Goal: Navigation & Orientation: Find specific page/section

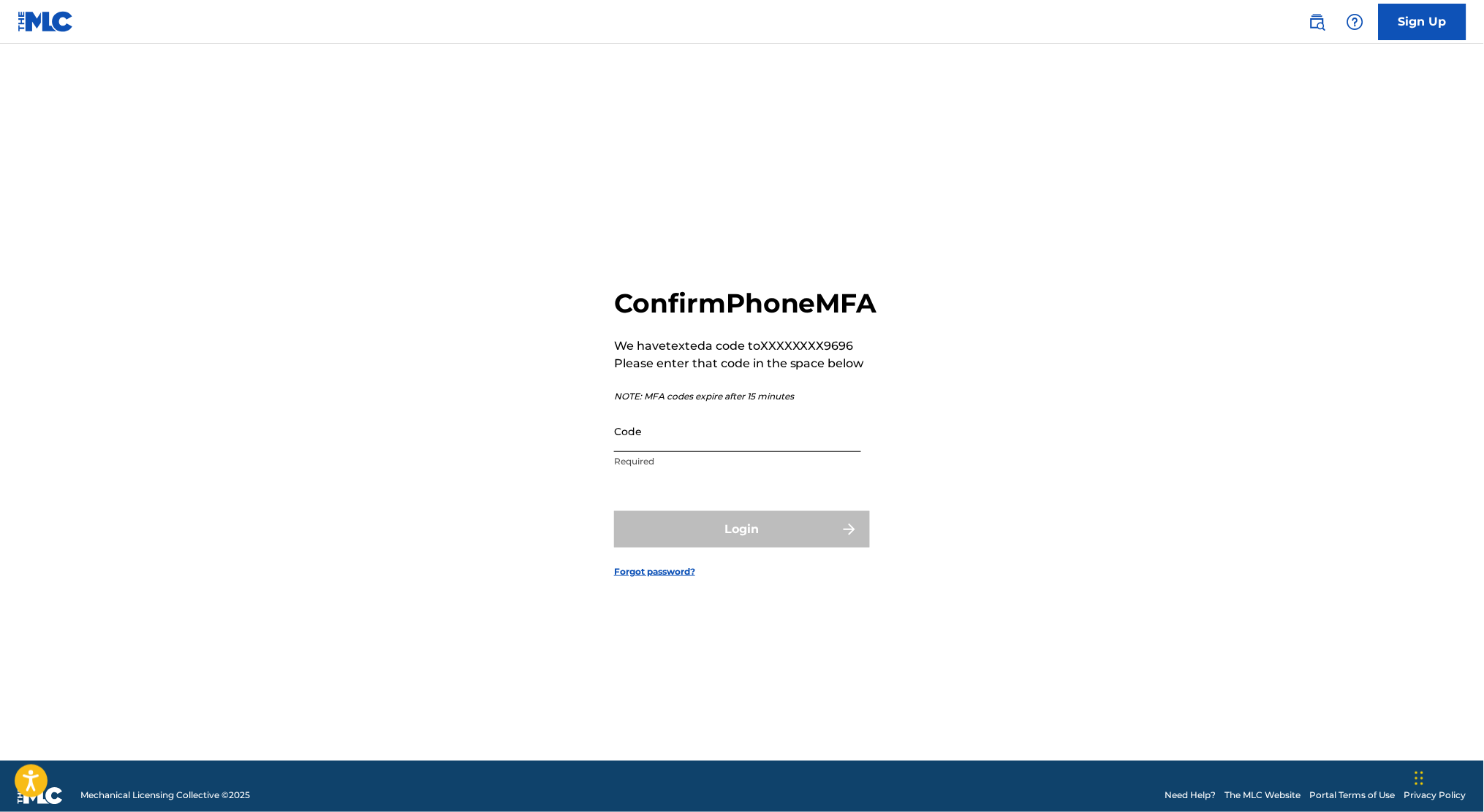
click at [652, 452] on input "Code" at bounding box center [737, 431] width 247 height 41
type input "557421"
click at [613, 511] on button "Login" at bounding box center [742, 529] width 256 height 36
